Goal: Complete application form

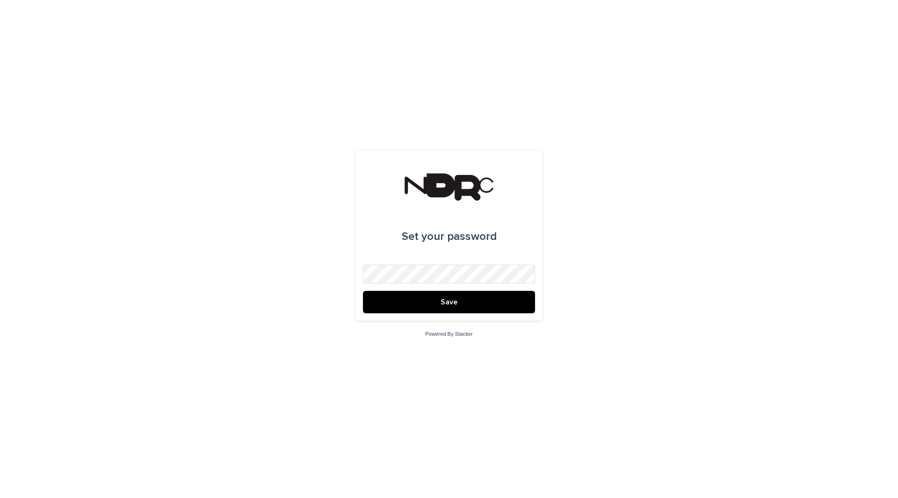
click at [400, 300] on button "Save" at bounding box center [449, 302] width 172 height 22
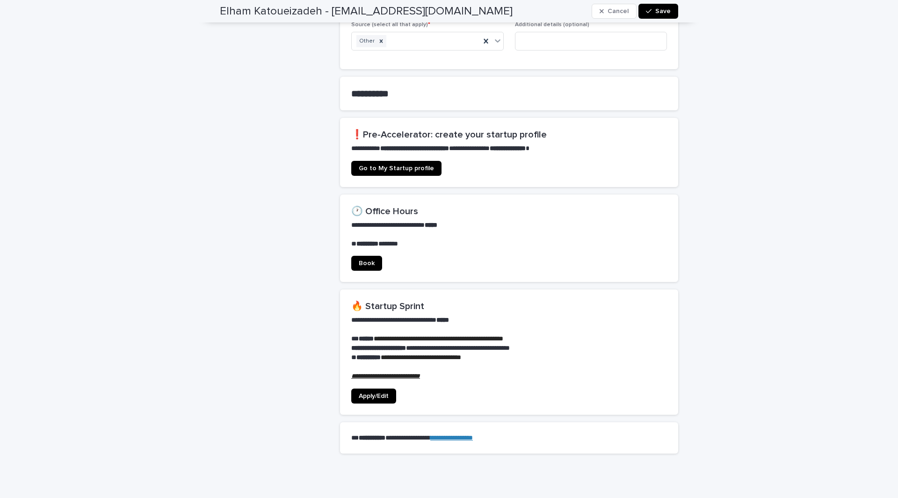
scroll to position [559, 0]
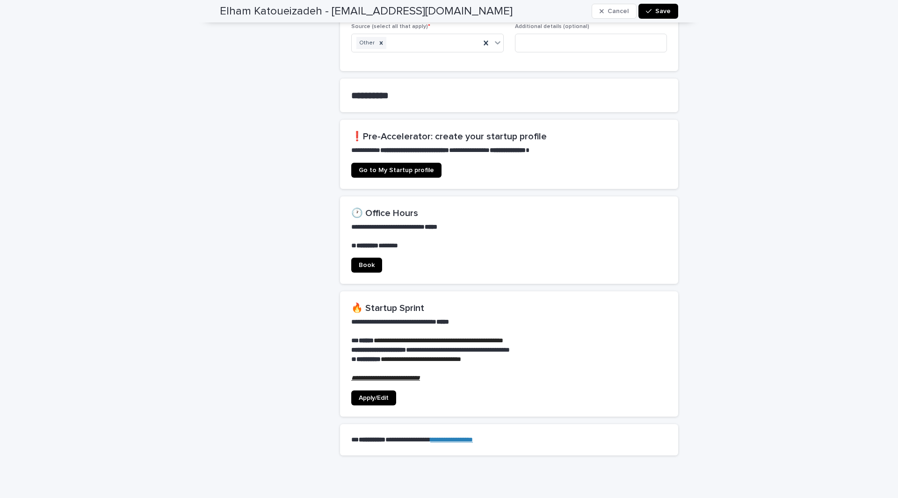
click at [376, 396] on link "Apply/Edit" at bounding box center [373, 398] width 45 height 15
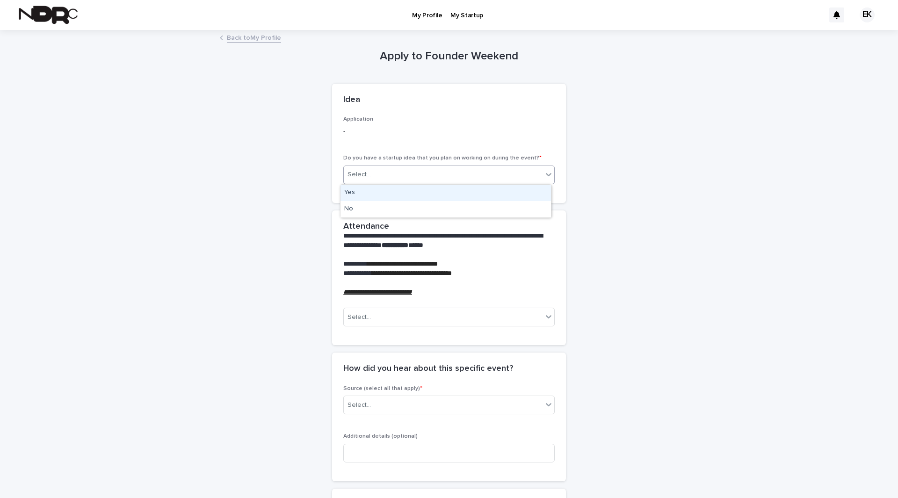
click at [373, 181] on div "Select..." at bounding box center [443, 174] width 199 height 15
click at [356, 211] on div "No" at bounding box center [446, 209] width 211 height 16
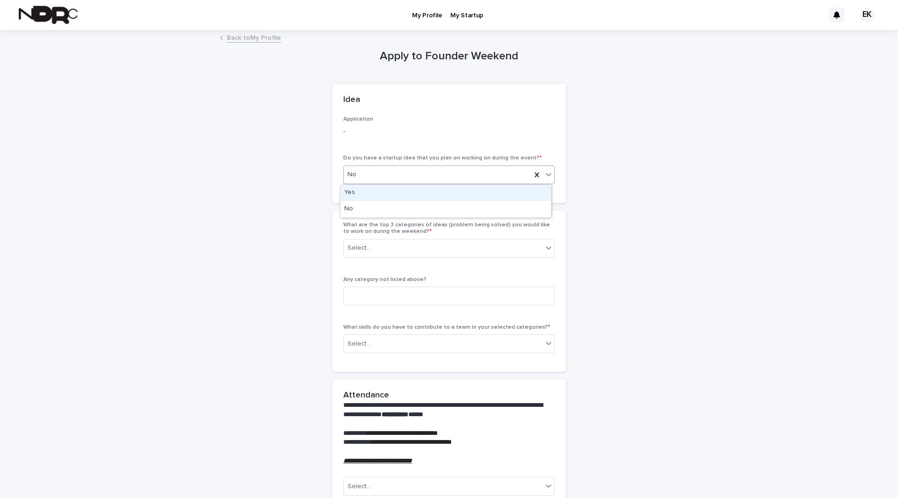
click at [372, 170] on div "No" at bounding box center [438, 174] width 188 height 15
click at [364, 193] on div "Yes" at bounding box center [446, 193] width 211 height 16
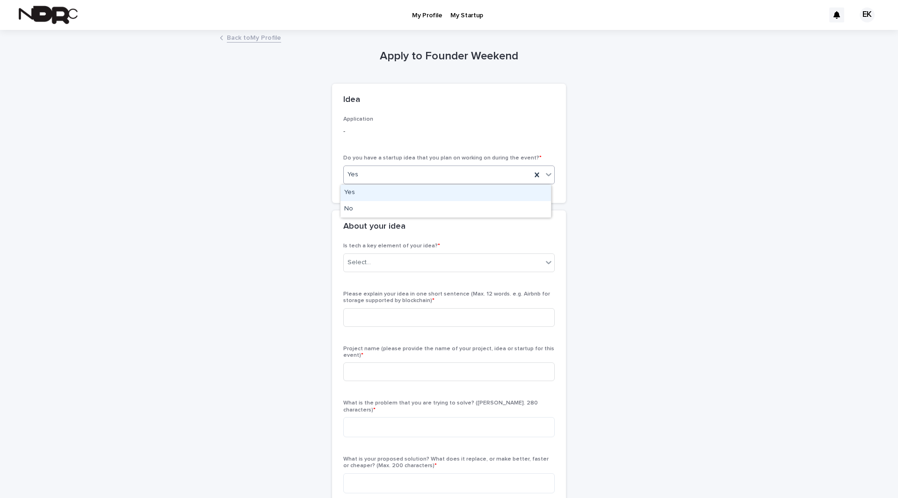
click at [370, 172] on div "Yes" at bounding box center [438, 174] width 188 height 15
click at [358, 206] on div "No" at bounding box center [446, 209] width 211 height 16
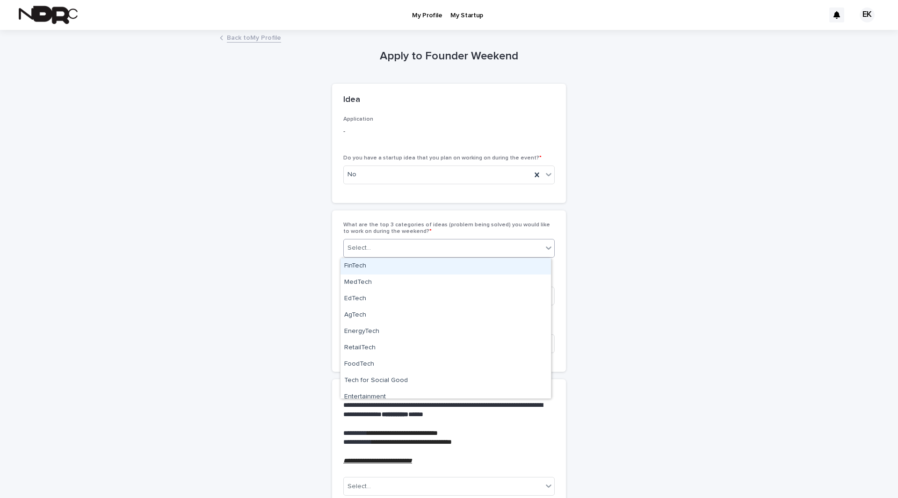
click at [358, 246] on div "Select..." at bounding box center [359, 248] width 23 height 10
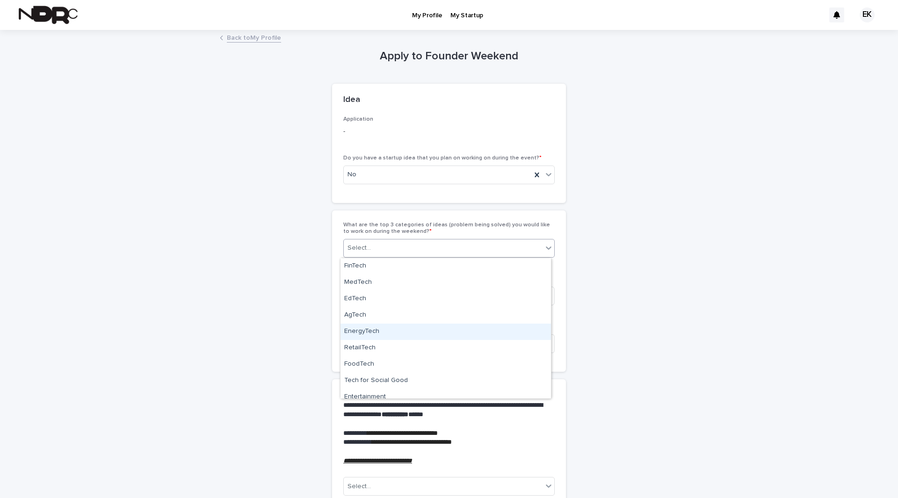
click at [367, 329] on div "EnergyTech" at bounding box center [446, 332] width 211 height 16
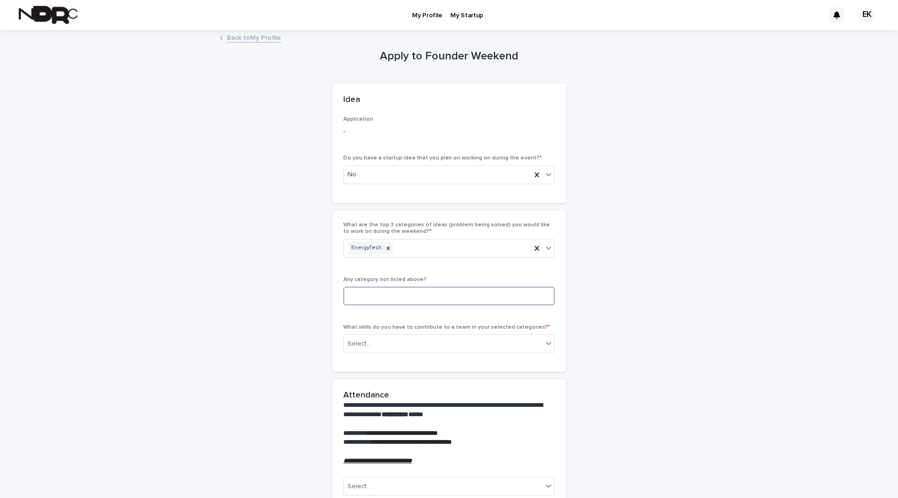
click at [373, 299] on input at bounding box center [448, 296] width 211 height 19
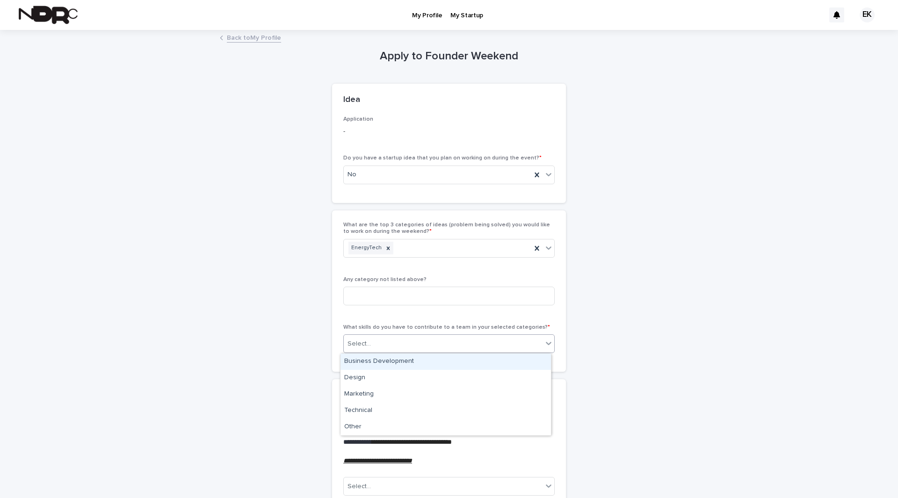
click at [371, 350] on div "Select..." at bounding box center [443, 343] width 199 height 15
click at [367, 413] on div "Technical" at bounding box center [446, 411] width 211 height 16
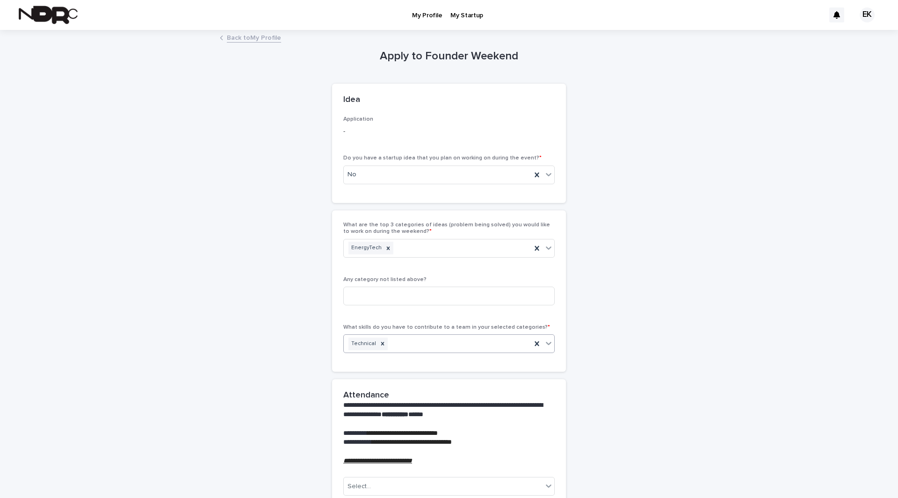
click at [447, 341] on div "Technical" at bounding box center [438, 344] width 188 height 16
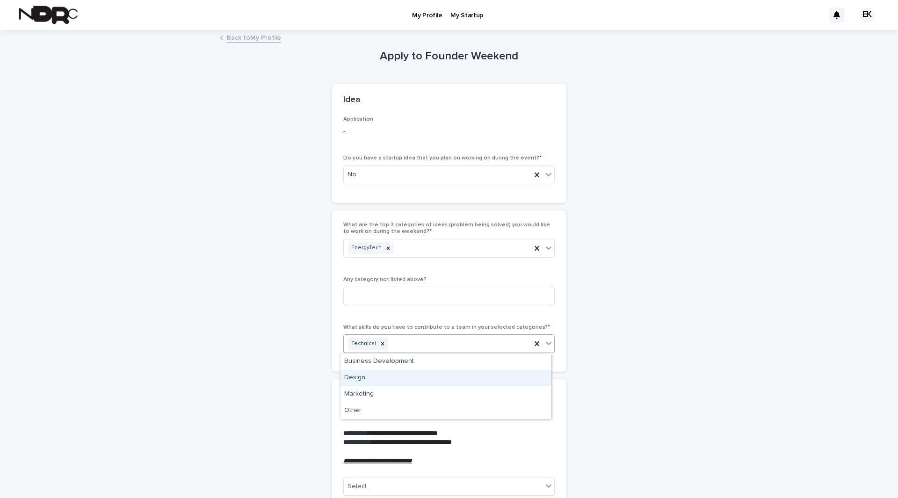
click at [411, 380] on div "Design" at bounding box center [446, 378] width 211 height 16
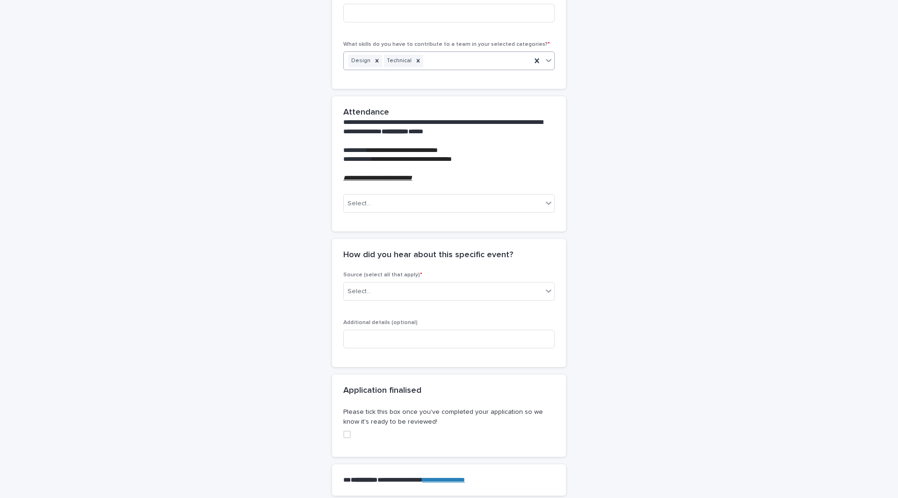
scroll to position [292, 0]
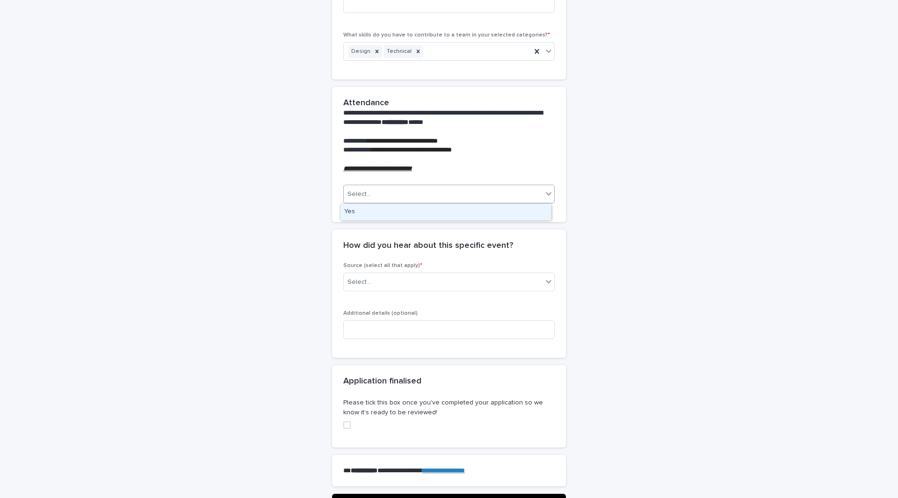
click at [375, 196] on div "Select..." at bounding box center [443, 194] width 199 height 15
click at [364, 213] on div "Yes" at bounding box center [446, 212] width 211 height 16
click at [393, 168] on em "**********" at bounding box center [377, 168] width 69 height 7
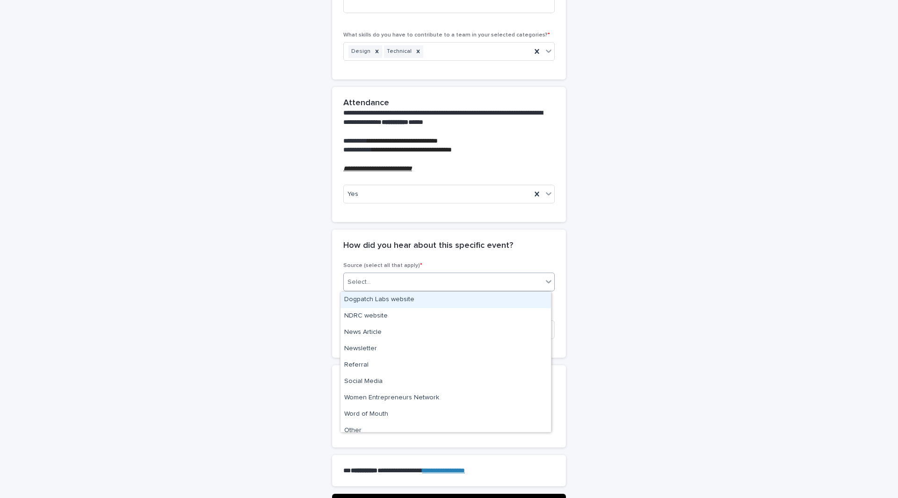
click at [393, 289] on div "Select..." at bounding box center [443, 282] width 199 height 15
click at [377, 424] on div "Other" at bounding box center [446, 431] width 211 height 16
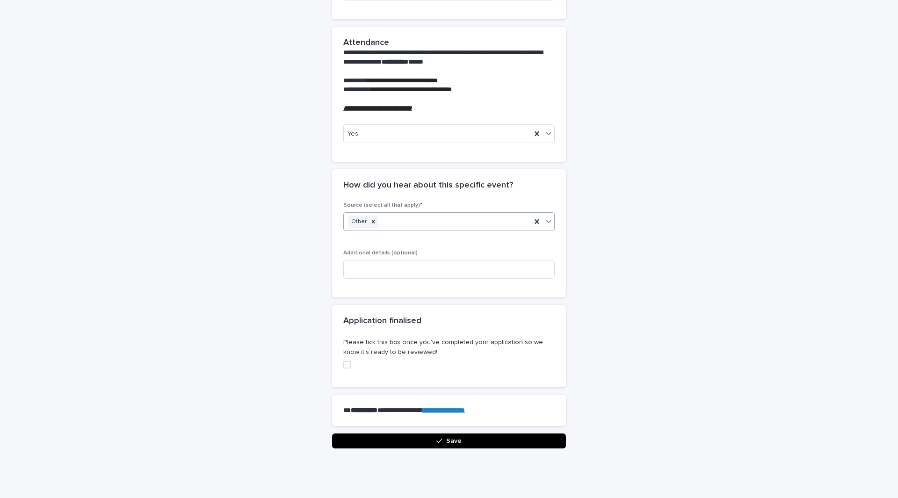
scroll to position [377, 0]
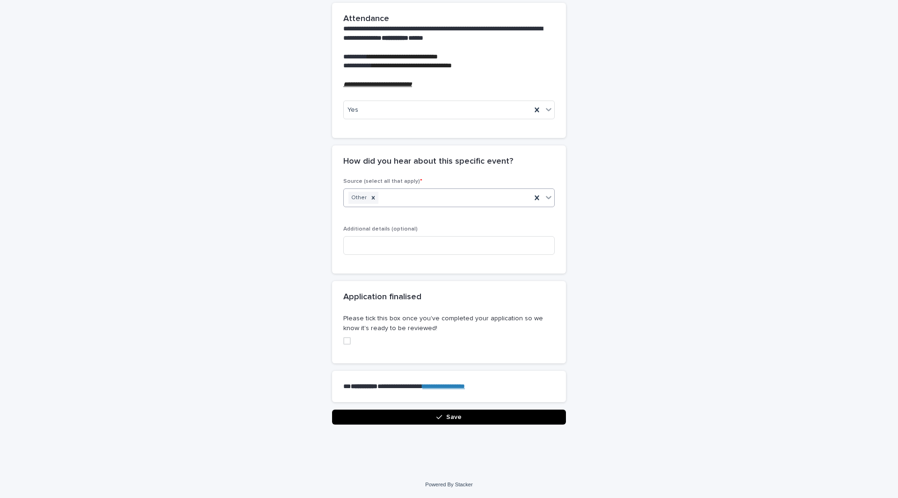
click at [345, 339] on span at bounding box center [346, 340] width 7 height 7
click at [405, 416] on button "Save" at bounding box center [449, 417] width 234 height 15
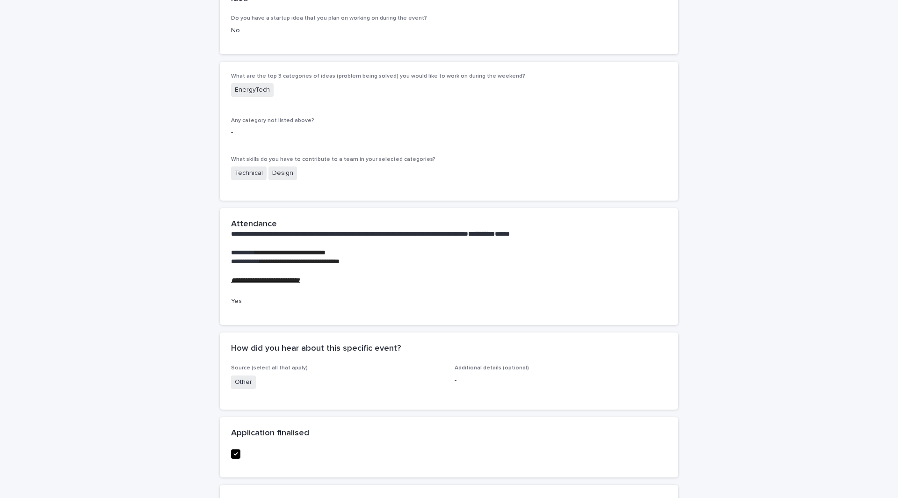
scroll to position [0, 0]
